Goal: Find specific page/section: Find specific page/section

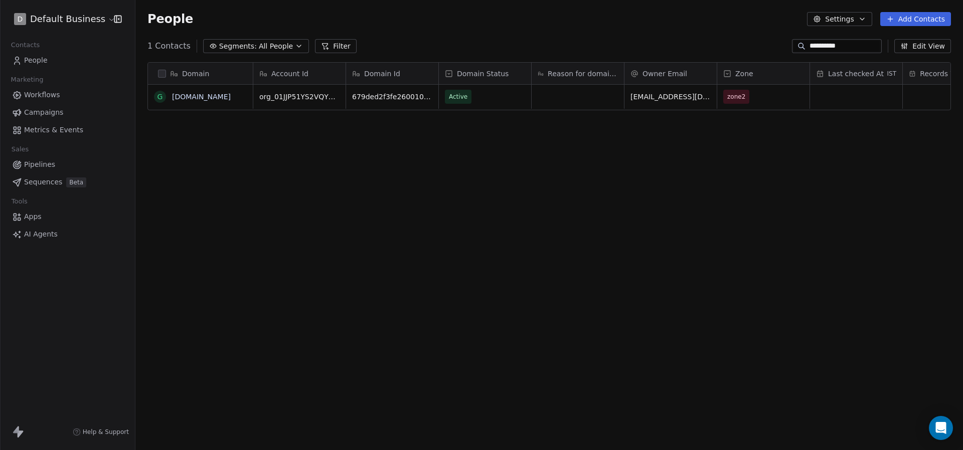
scroll to position [396, 827]
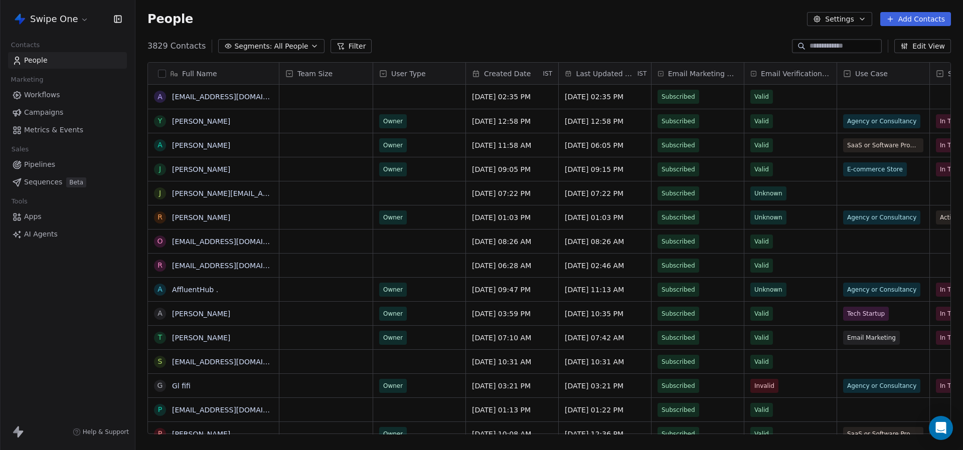
scroll to position [396, 827]
